Goal: Task Accomplishment & Management: Use online tool/utility

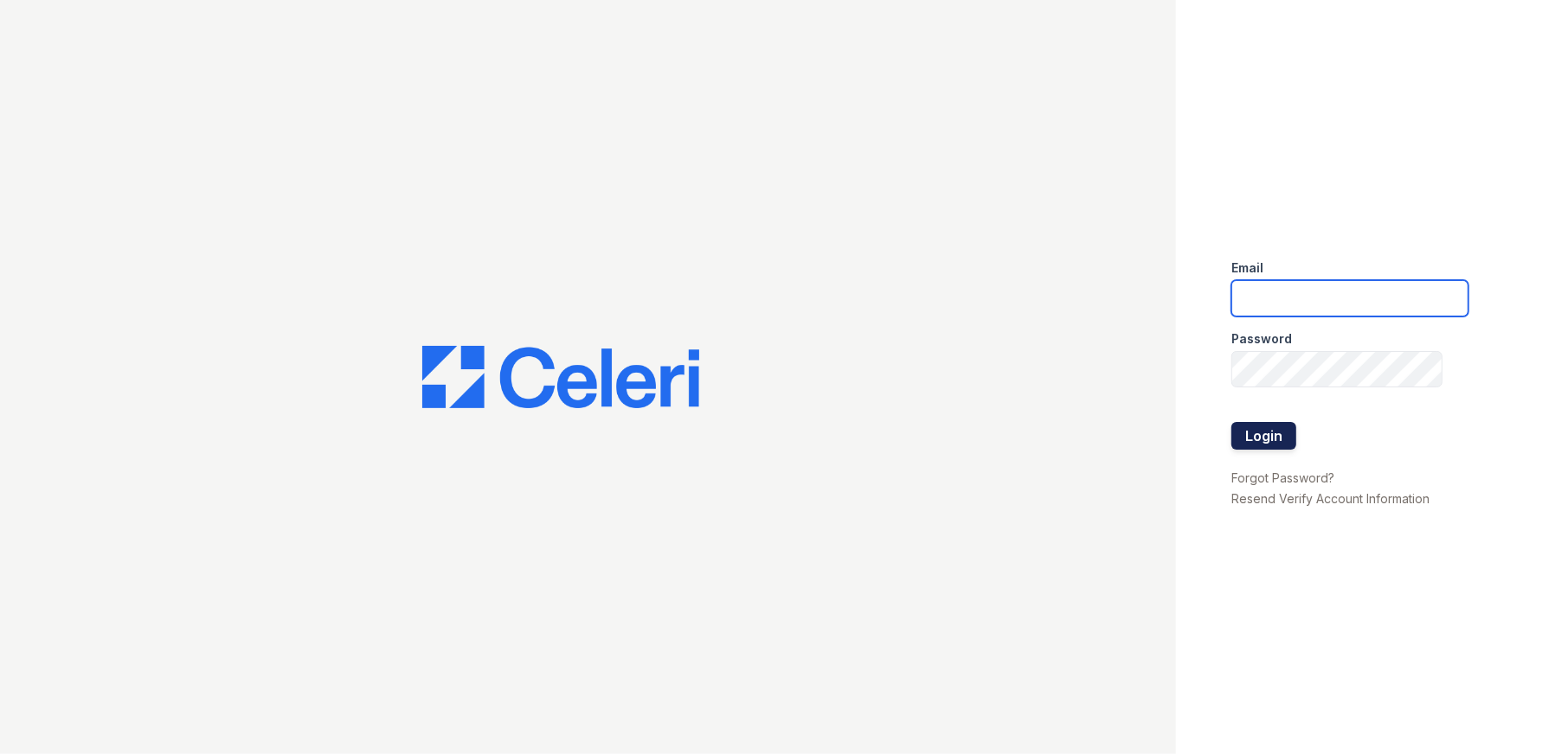
type input "[EMAIL_ADDRESS][DOMAIN_NAME]"
click at [1250, 440] on button "Login" at bounding box center [1263, 436] width 65 height 28
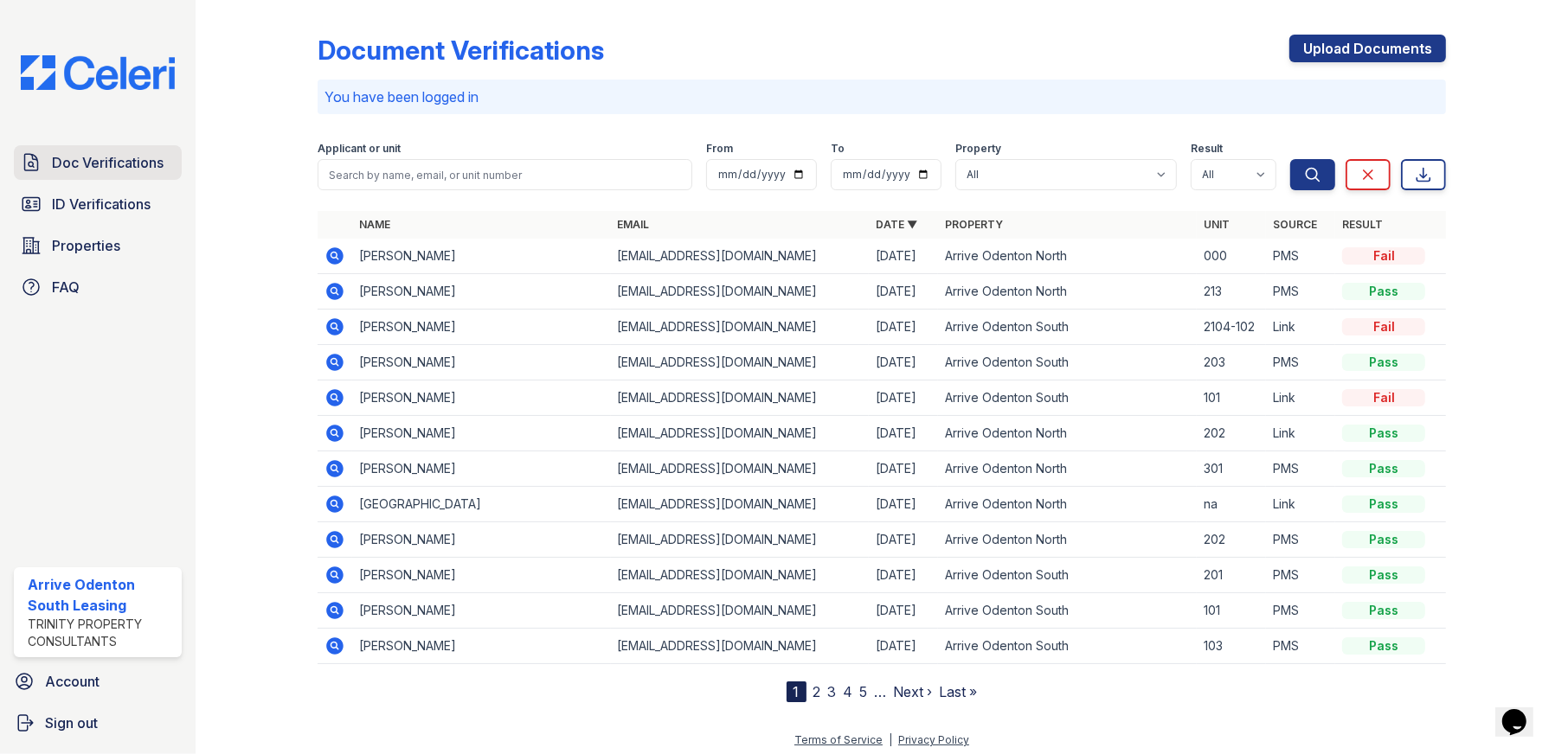
click at [132, 165] on span "Doc Verifications" at bounding box center [107, 161] width 111 height 20
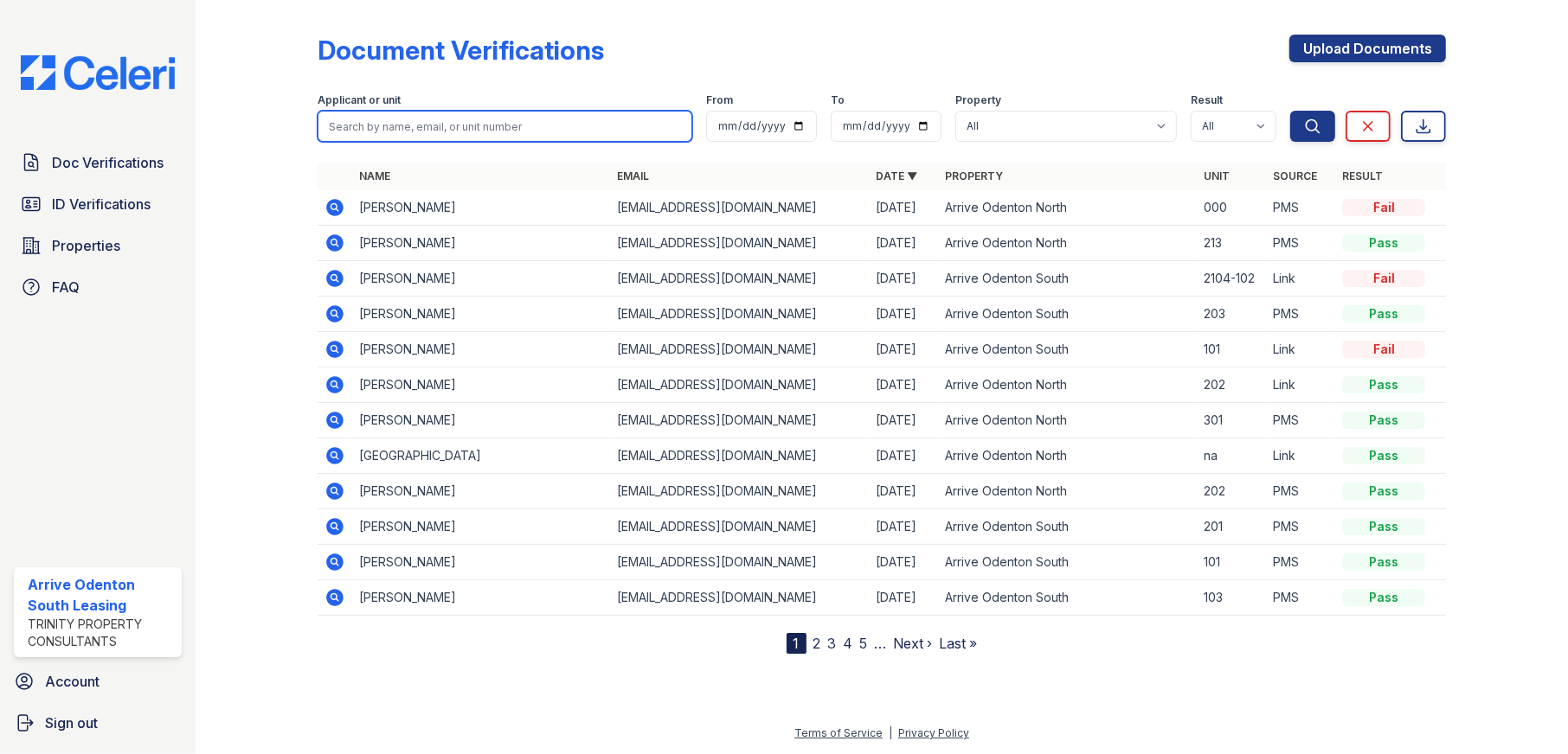
click at [479, 118] on input "search" at bounding box center [505, 127] width 375 height 31
type input "[PERSON_NAME]"
click at [1290, 111] on button "Search" at bounding box center [1313, 127] width 45 height 31
